Goal: Find specific page/section: Find specific page/section

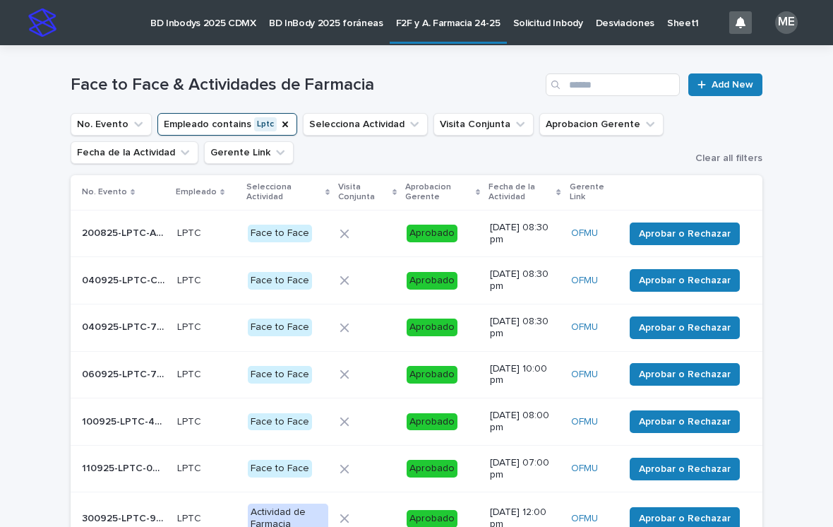
click at [109, 136] on button "No. Evento" at bounding box center [111, 124] width 81 height 23
click at [205, 17] on p "BD Inbodys 2025 CDMX" at bounding box center [203, 15] width 106 height 30
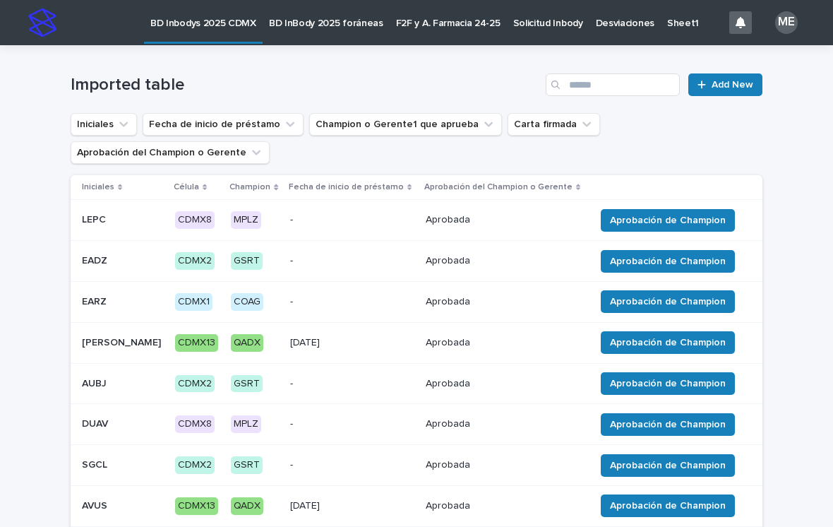
click at [547, 24] on p "Solicitud Inbody" at bounding box center [548, 15] width 70 height 30
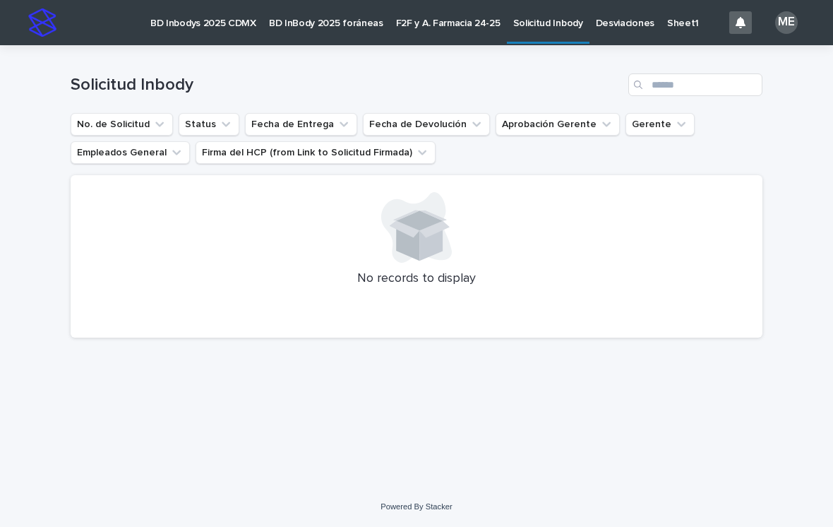
click at [666, 30] on link "Sheet1" at bounding box center [683, 22] width 44 height 44
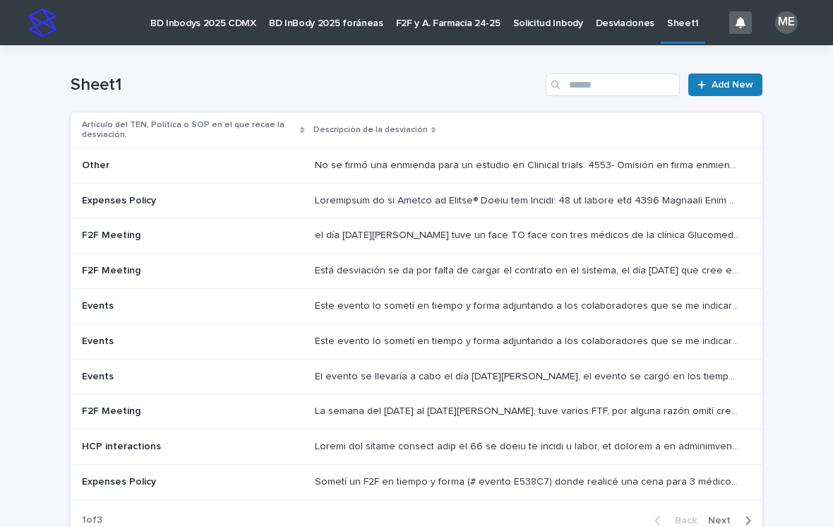
click at [222, 19] on p "BD Inbodys 2025 CDMX" at bounding box center [203, 15] width 106 height 30
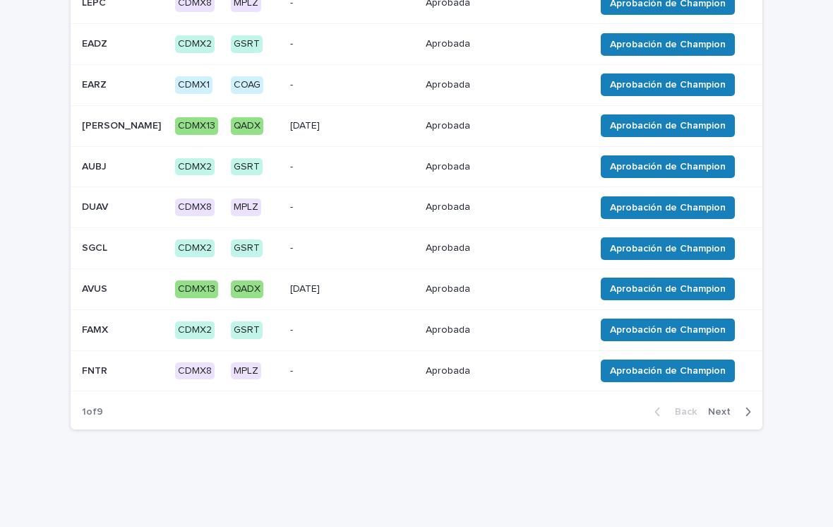
scroll to position [215, 0]
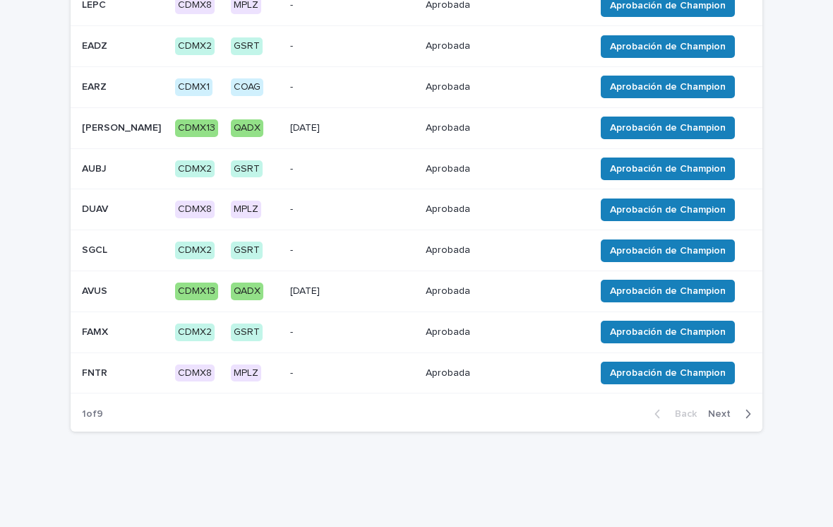
click at [755, 410] on button "Next" at bounding box center [732, 413] width 60 height 13
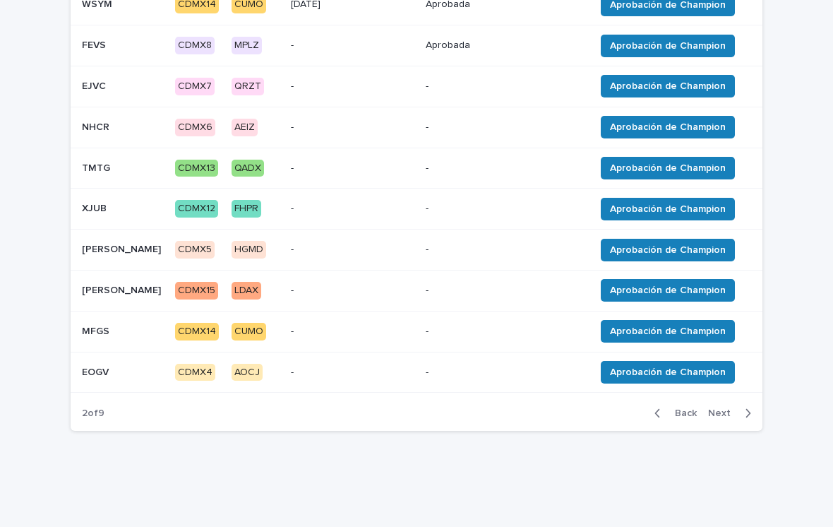
scroll to position [215, 0]
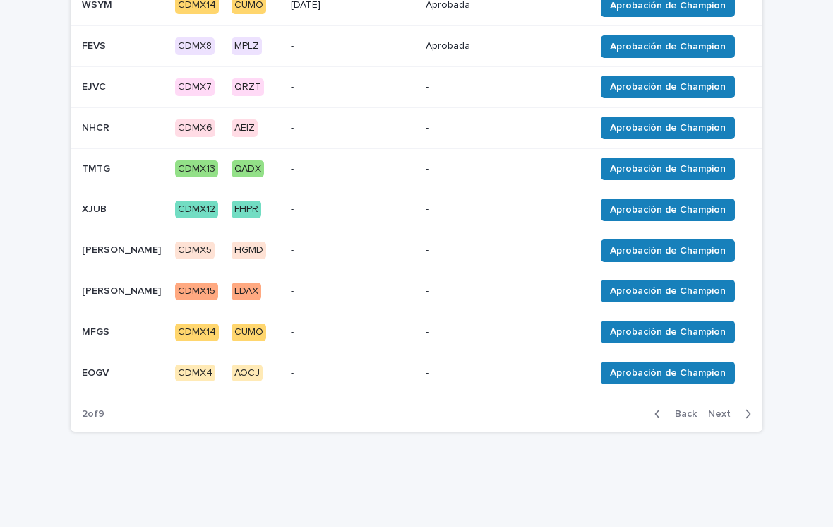
click at [753, 408] on button "Next" at bounding box center [732, 413] width 60 height 13
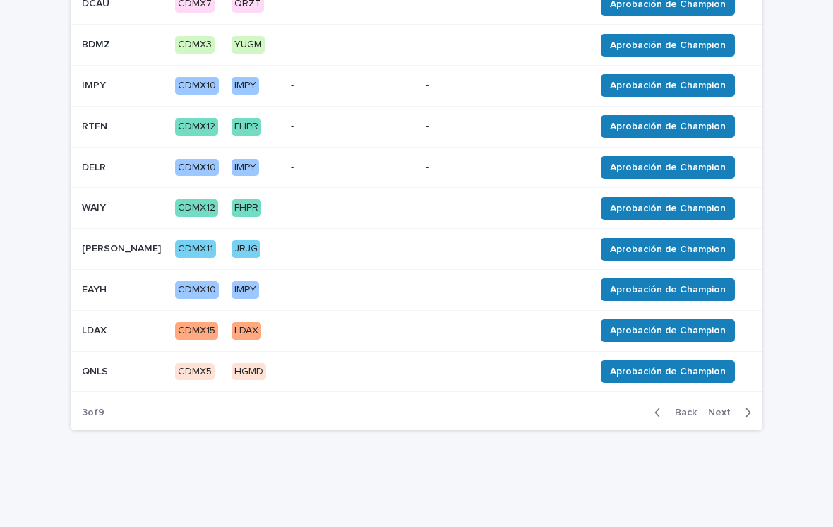
scroll to position [215, 0]
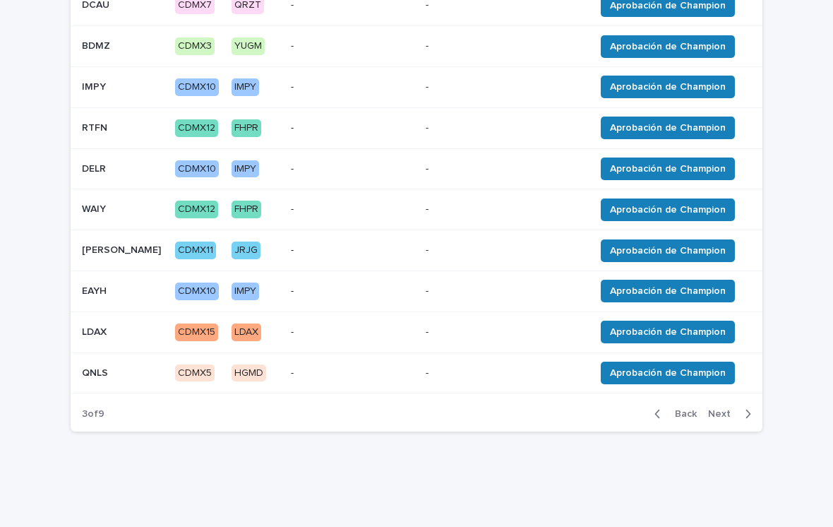
click at [758, 410] on button "Next" at bounding box center [732, 413] width 60 height 13
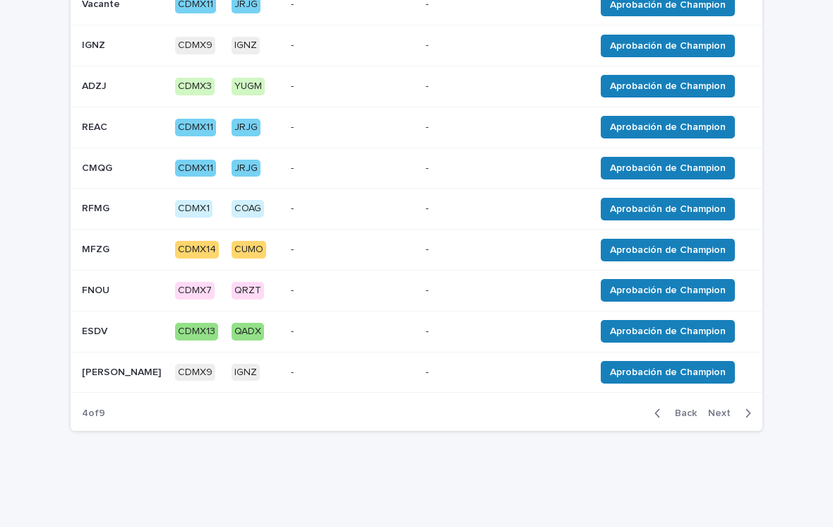
scroll to position [215, 0]
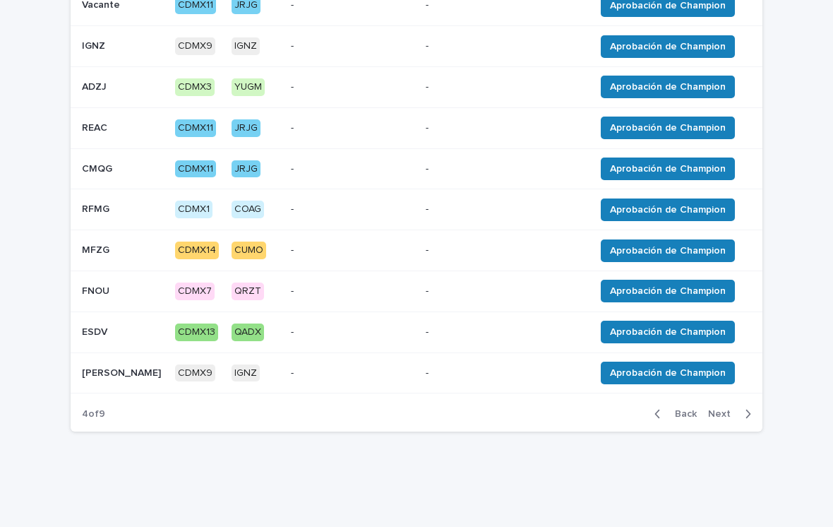
click at [760, 408] on button "Next" at bounding box center [732, 413] width 60 height 13
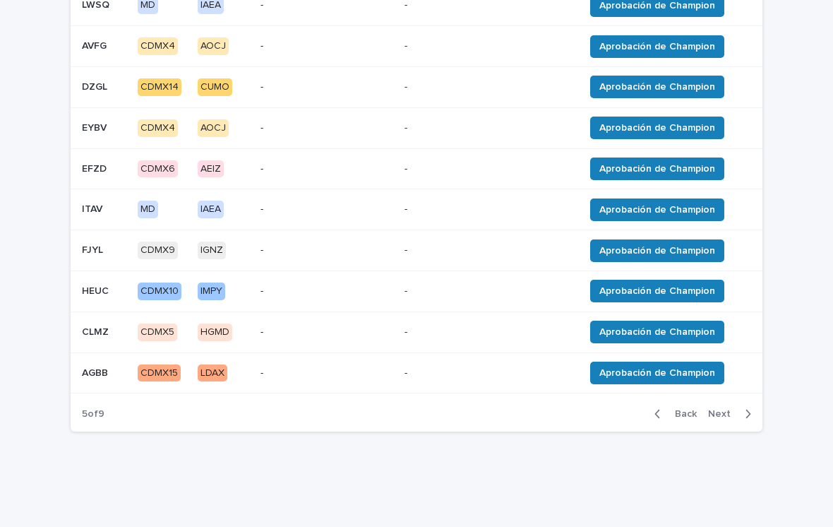
click at [750, 407] on icon "button" at bounding box center [748, 413] width 6 height 13
